Goal: Find specific page/section: Find specific page/section

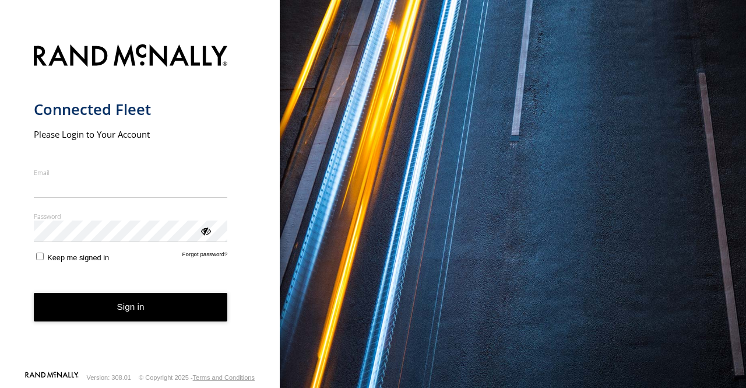
type input "**********"
click at [122, 319] on button "Sign in" at bounding box center [131, 307] width 194 height 29
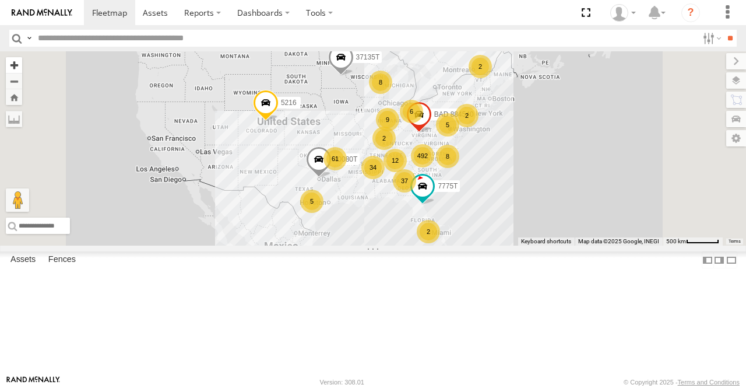
click at [22, 66] on button "Zoom in" at bounding box center [14, 65] width 16 height 16
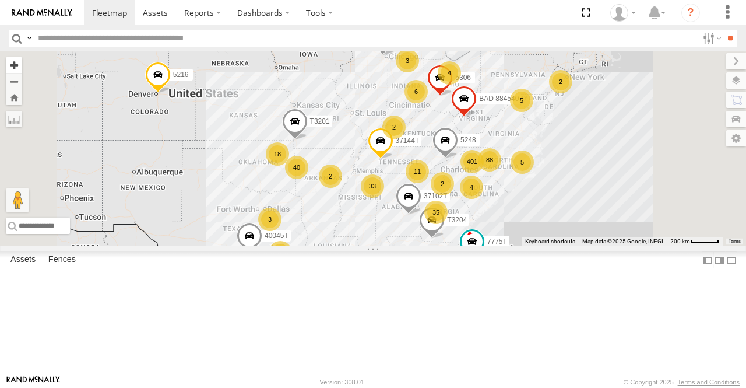
click at [22, 66] on button "Zoom in" at bounding box center [14, 65] width 16 height 16
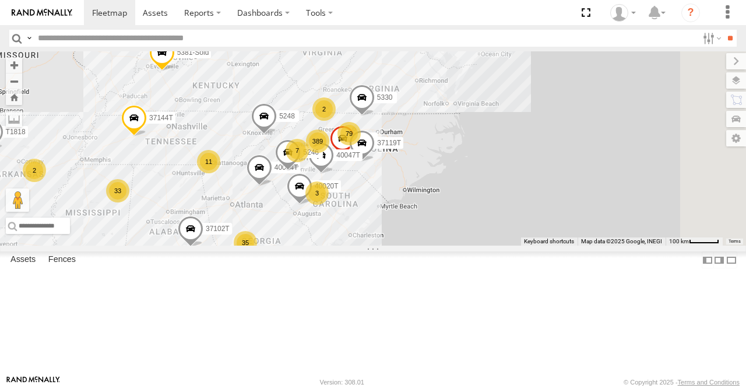
drag, startPoint x: 680, startPoint y: 292, endPoint x: 422, endPoint y: 260, distance: 259.8
click at [422, 246] on div "5216 37135T 7775T BAD 884540 T3204 40045T T3201 7769T 37102T 5409 5248 37144T 7…" at bounding box center [373, 148] width 746 height 194
click at [22, 66] on button "Zoom in" at bounding box center [14, 65] width 16 height 16
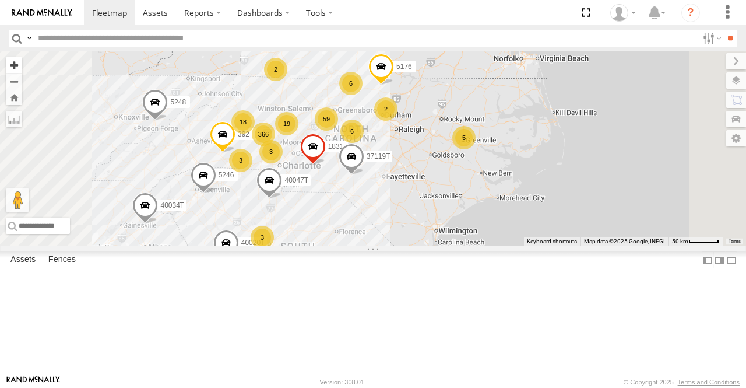
click at [22, 66] on button "Zoom in" at bounding box center [14, 65] width 16 height 16
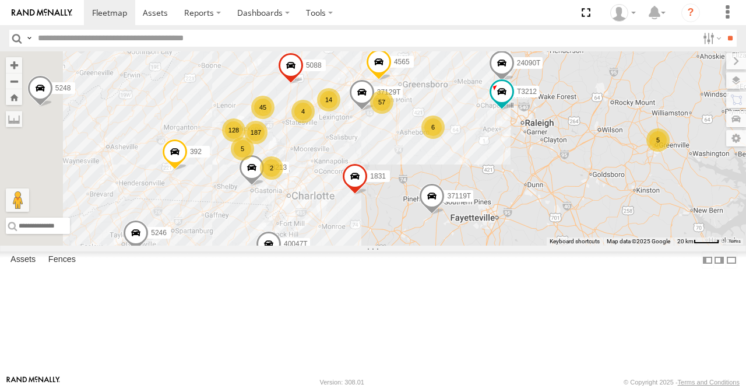
drag, startPoint x: 441, startPoint y: 286, endPoint x: 548, endPoint y: 299, distance: 107.5
click at [548, 246] on div "5216 37135T 7775T BAD 884540 T3204 40045T T3201 7769T 37102T 5409 5248 37144T 7…" at bounding box center [373, 148] width 746 height 194
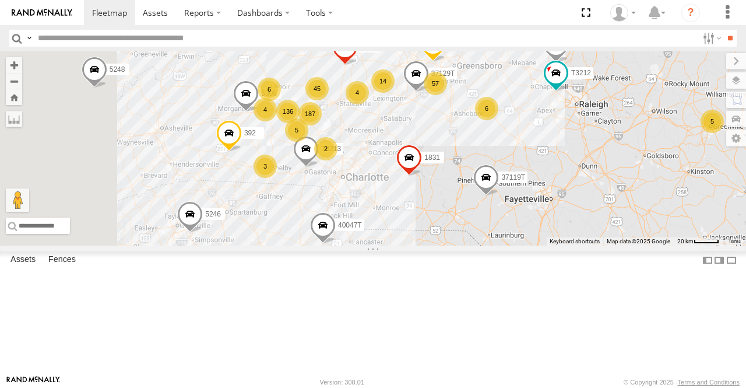
drag, startPoint x: 456, startPoint y: 216, endPoint x: 510, endPoint y: 198, distance: 56.6
click at [510, 198] on div "5216 37135T 7775T BAD 884540 T3204 40045T T3201 7769T 37102T 5409 5248 37144T 7…" at bounding box center [373, 148] width 746 height 194
click at [22, 65] on button "Zoom in" at bounding box center [14, 65] width 16 height 16
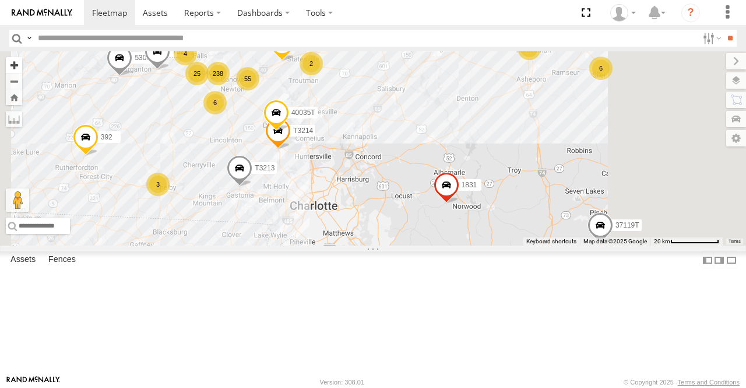
click at [22, 65] on button "Zoom in" at bounding box center [14, 65] width 16 height 16
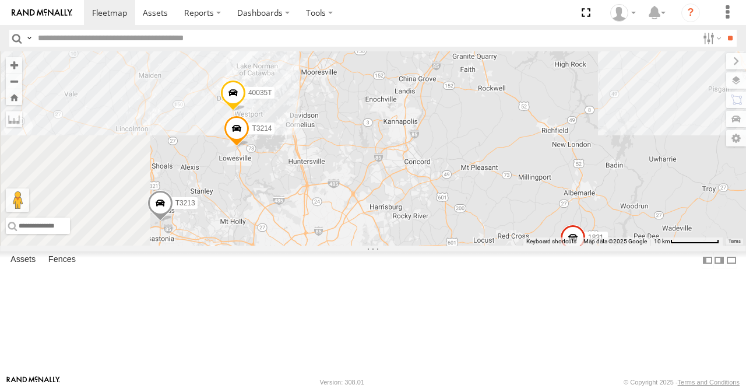
drag, startPoint x: 430, startPoint y: 237, endPoint x: 489, endPoint y: 235, distance: 58.4
click at [489, 235] on div "5216 37135T 7775T BAD 884540 T3204 40045T T3201 7769T 37102T 5409 5248 37144T 7…" at bounding box center [373, 148] width 746 height 194
click at [22, 65] on button "Zoom in" at bounding box center [14, 65] width 16 height 16
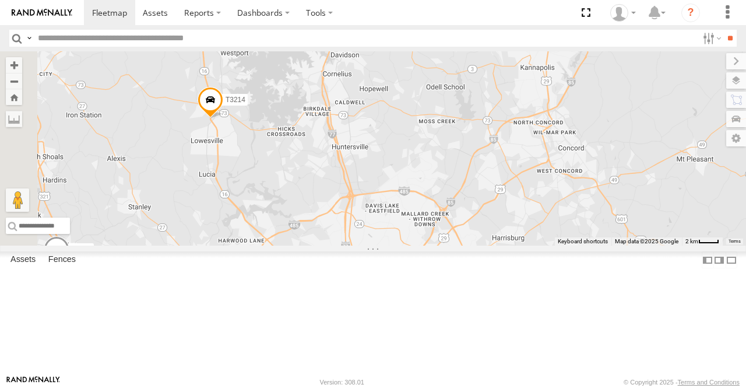
drag, startPoint x: 464, startPoint y: 199, endPoint x: 593, endPoint y: 171, distance: 131.9
click at [593, 171] on div "5216 37135T 7775T BAD 884540 T3204 40045T T3201 7769T 37102T 5409 5248 37144T 7…" at bounding box center [373, 148] width 746 height 194
click at [22, 66] on button "Zoom in" at bounding box center [14, 65] width 16 height 16
